Goal: Task Accomplishment & Management: Use online tool/utility

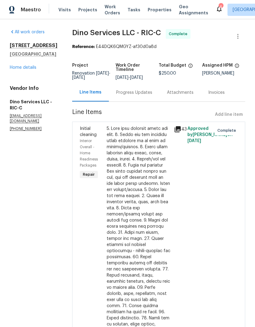
click at [32, 67] on link "Home details" at bounding box center [23, 67] width 27 height 4
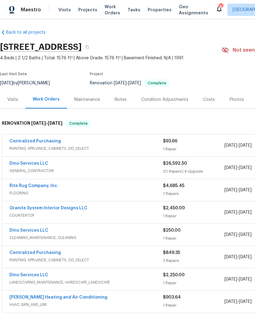
scroll to position [2, 0]
click at [40, 165] on link "Dino Services LLC" at bounding box center [28, 163] width 39 height 4
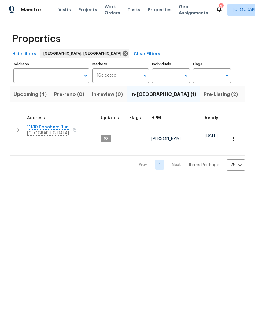
click at [241, 99] on button "Listed (22)" at bounding box center [257, 94] width 33 height 16
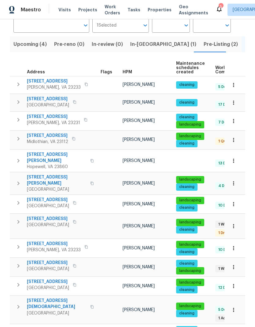
scroll to position [67, 0]
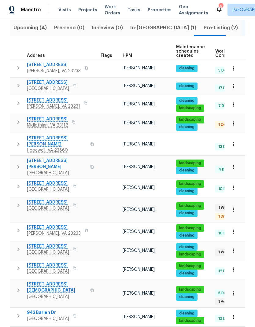
click at [48, 199] on span "[STREET_ADDRESS]" at bounding box center [48, 202] width 42 height 6
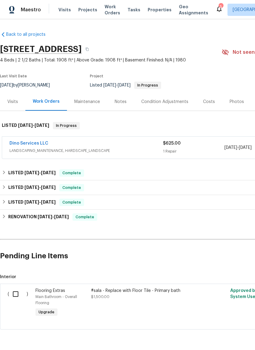
click at [19, 145] on link "Dino Services LLC" at bounding box center [28, 143] width 39 height 4
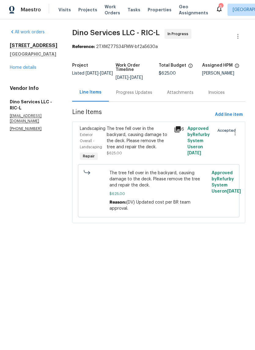
click at [141, 149] on div "The tree fell over in the backyard, causing damage to the deck. Please remove t…" at bounding box center [139, 138] width 64 height 24
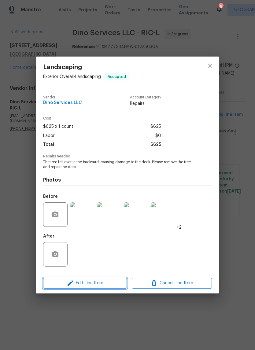
click at [110, 284] on span "Edit Line Item" at bounding box center [85, 283] width 80 height 8
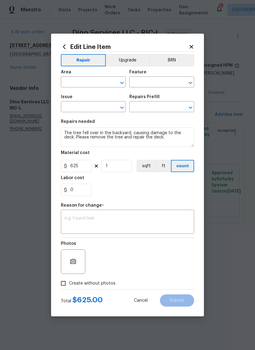
type input "Exterior Overall"
type input "Landscaping"
type input "Add a Task $1.00"
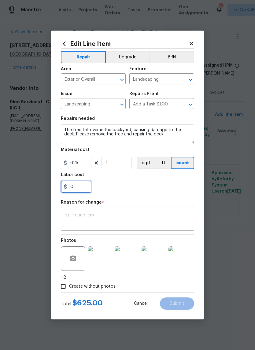
click at [87, 183] on input "0" at bounding box center [76, 187] width 31 height 12
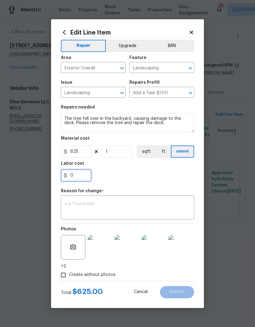
click at [71, 177] on input "0" at bounding box center [76, 175] width 31 height 12
type input "150"
click at [175, 202] on textarea at bounding box center [127, 208] width 126 height 13
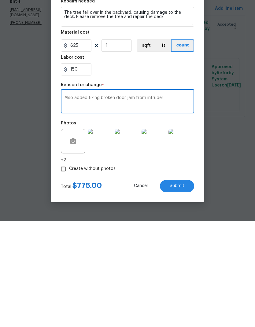
type textarea "Also added fixing broken door jam from intruder"
click at [184, 286] on button "Submit" at bounding box center [177, 292] width 34 height 12
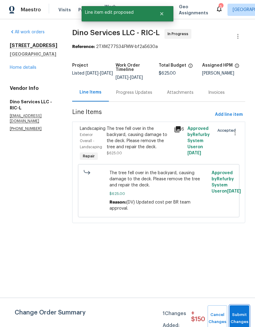
click at [238, 306] on button "Submit Changes" at bounding box center [240, 318] width 20 height 26
